Goal: Information Seeking & Learning: Check status

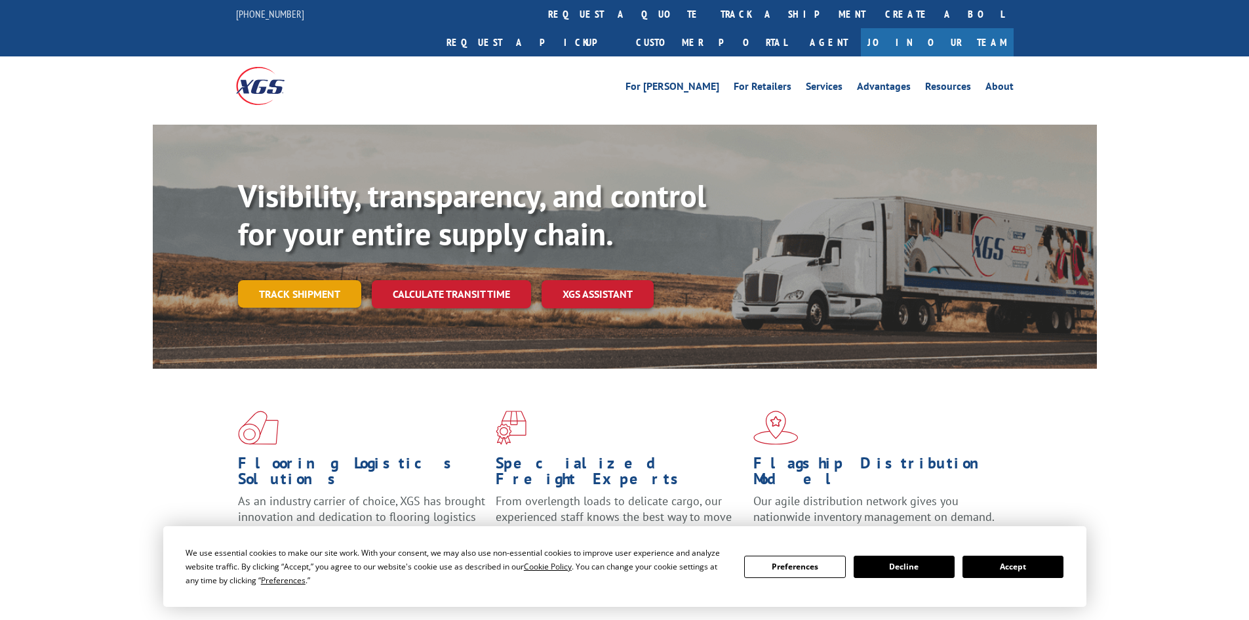
click at [258, 280] on link "Track shipment" at bounding box center [299, 294] width 123 height 28
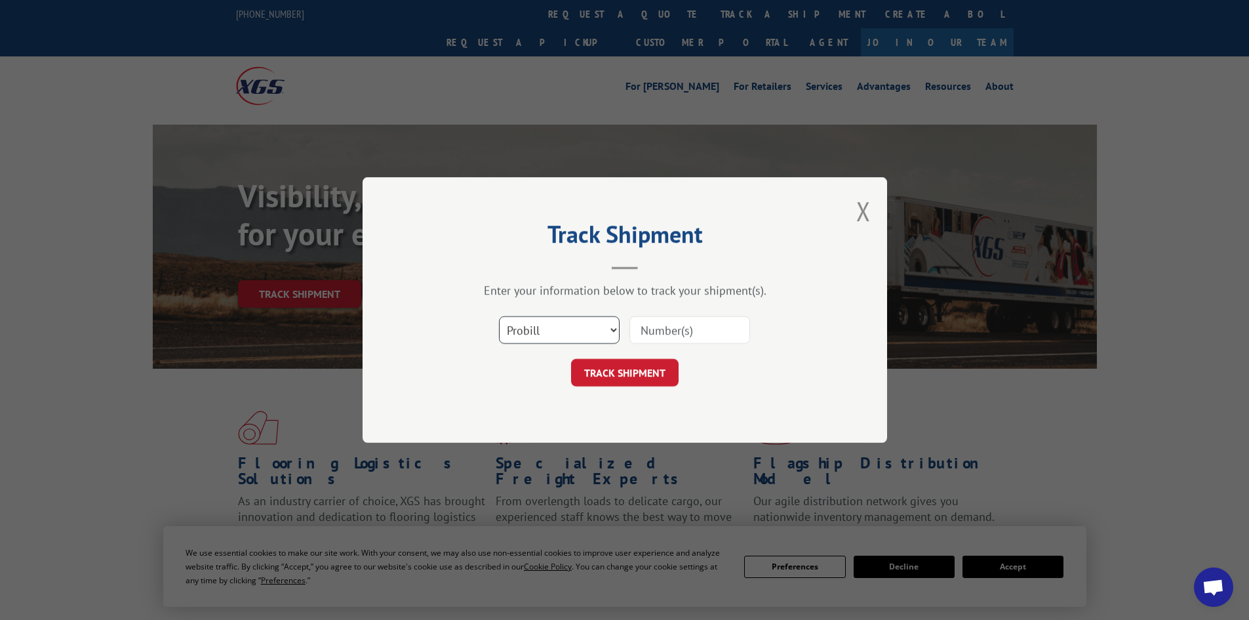
click at [601, 331] on select "Select category... Probill BOL PO" at bounding box center [559, 330] width 121 height 28
click at [684, 331] on input at bounding box center [689, 330] width 121 height 28
paste input "17695772"
type input "17695772"
click at [637, 366] on button "TRACK SHIPMENT" at bounding box center [625, 373] width 108 height 28
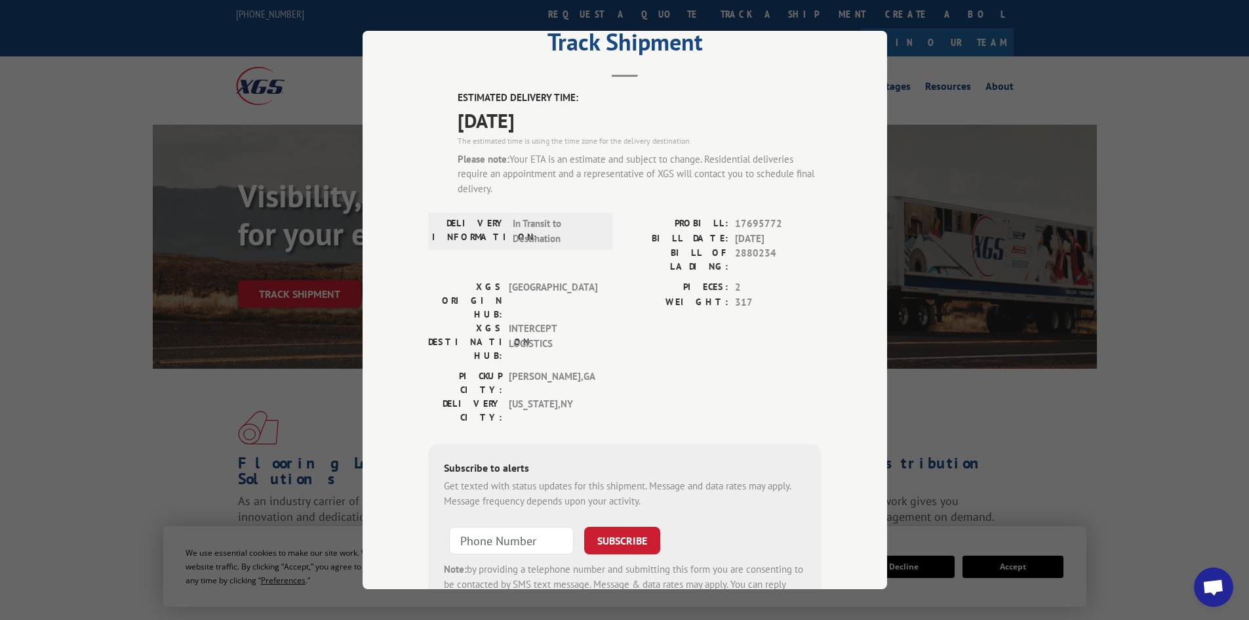
scroll to position [94, 0]
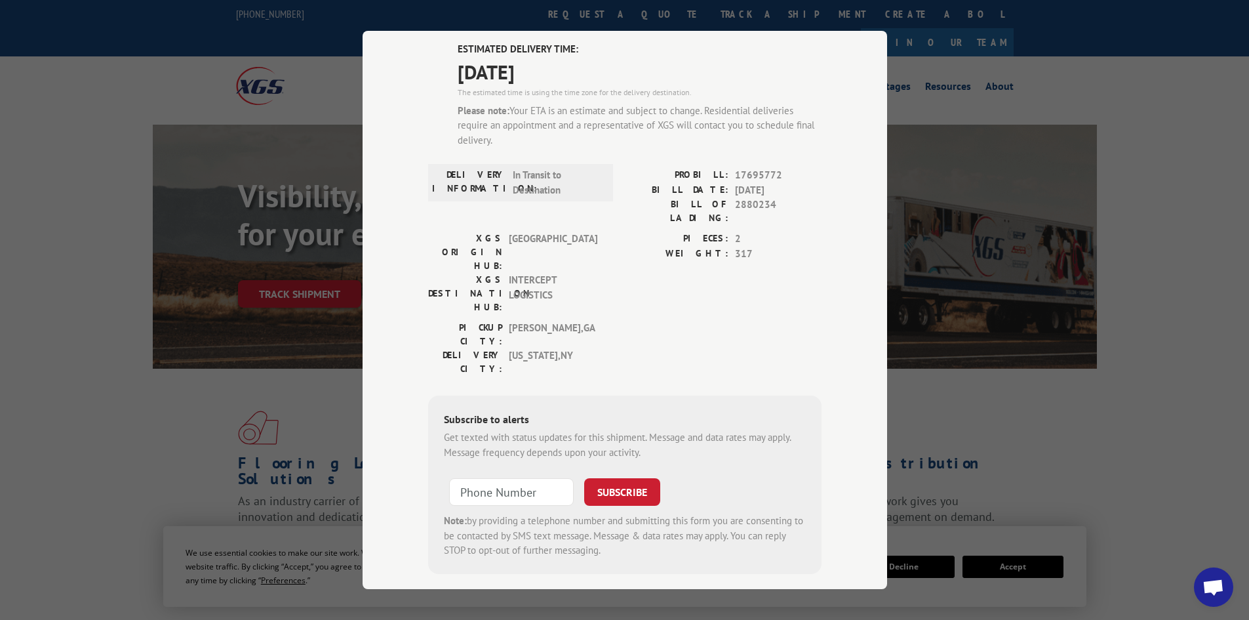
click at [902, 65] on div "Track Shipment ESTIMATED DELIVERY TIME: [DATE] The estimated time is using the …" at bounding box center [624, 310] width 1249 height 620
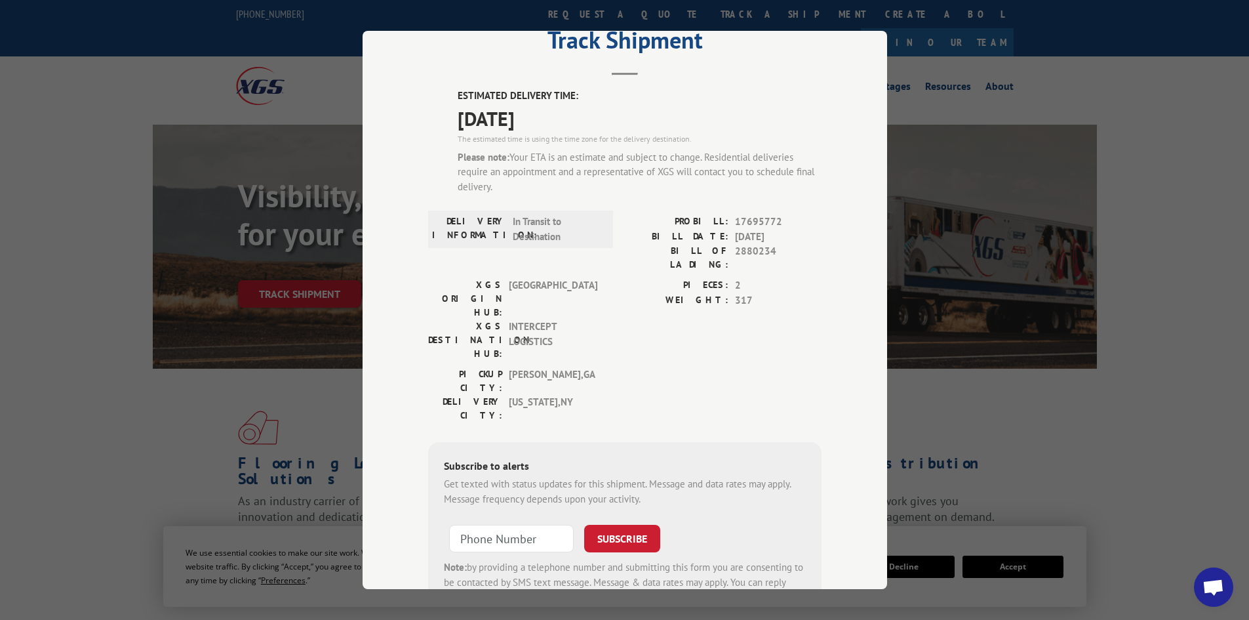
scroll to position [0, 0]
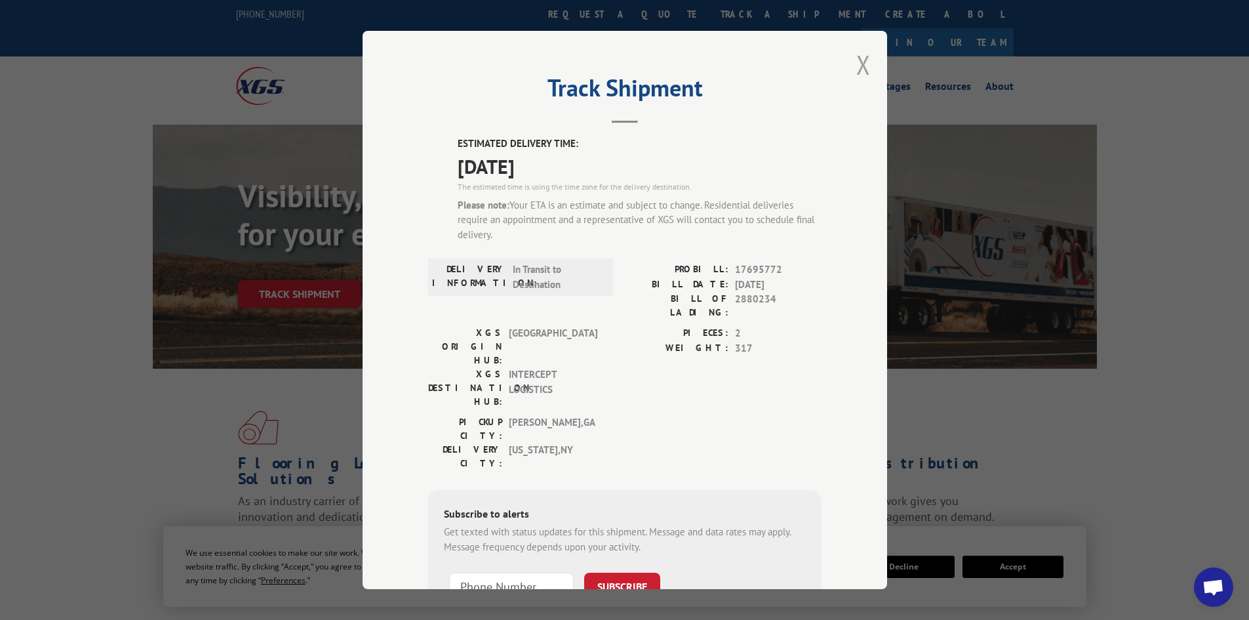
click at [862, 63] on button "Close modal" at bounding box center [863, 64] width 14 height 35
